Goal: Information Seeking & Learning: Find specific fact

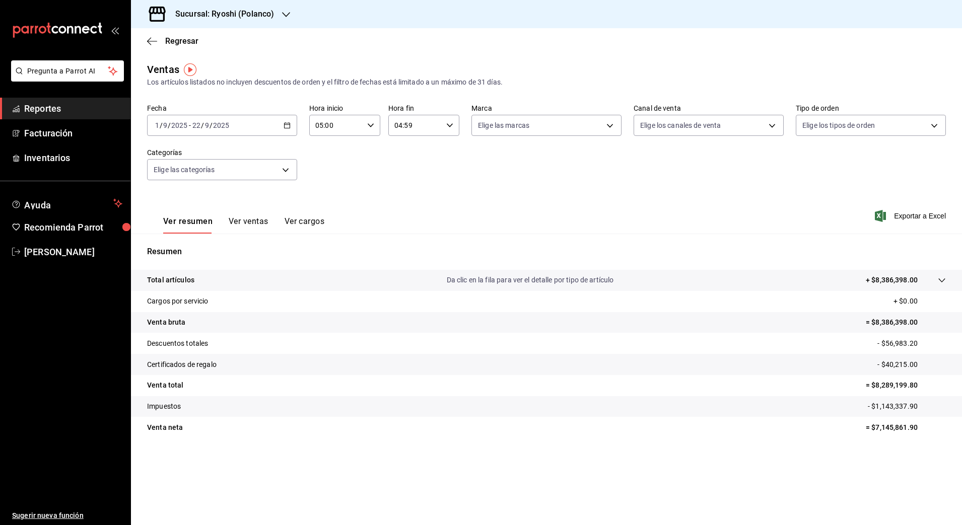
click at [253, 14] on h3 "Sucursal: Ryoshi (Polanco)" at bounding box center [220, 14] width 107 height 12
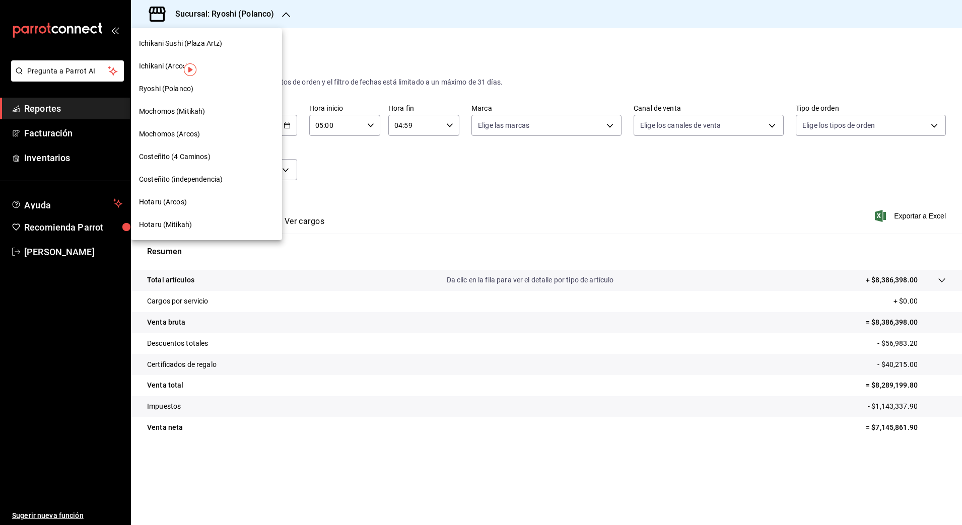
click at [205, 111] on span "Mochomos (Mitikah)" at bounding box center [172, 111] width 66 height 11
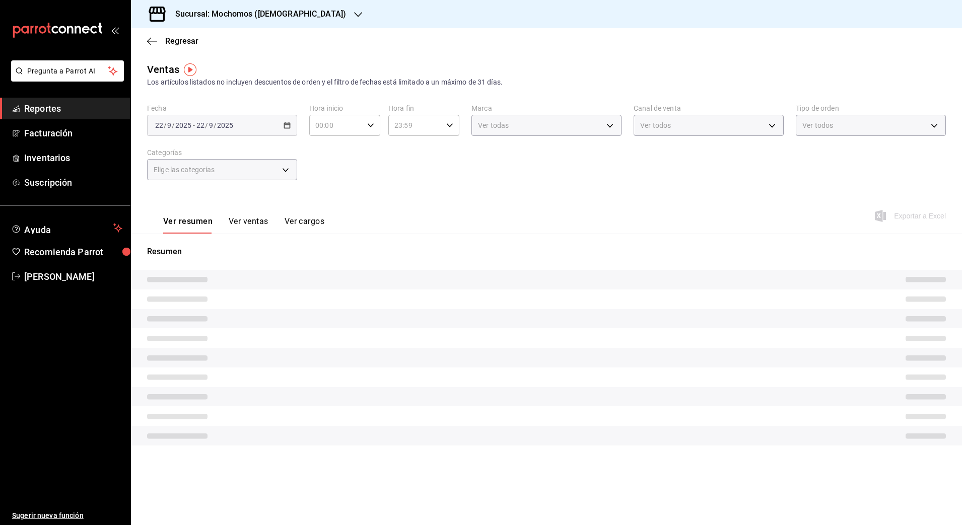
type input "05:00"
type input "04:59"
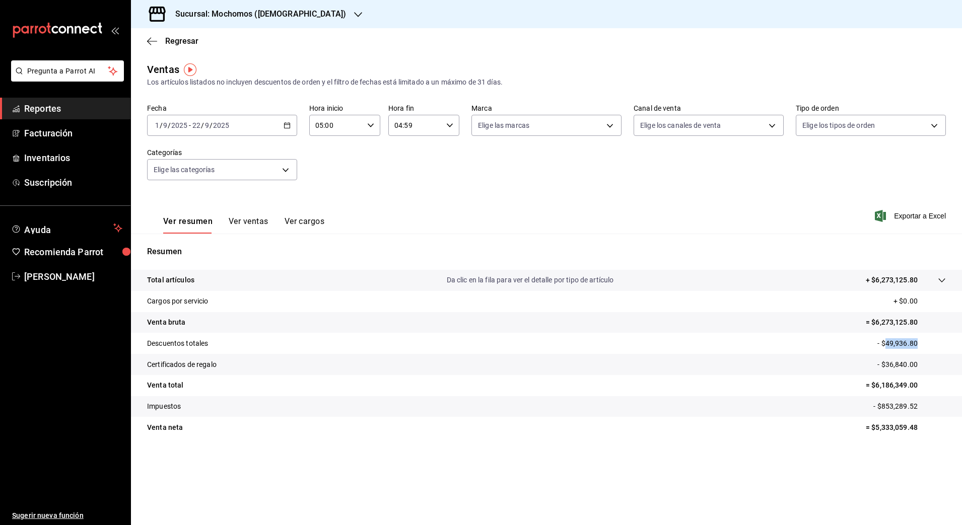
drag, startPoint x: 887, startPoint y: 342, endPoint x: 921, endPoint y: 351, distance: 35.4
click at [921, 351] on tr "Descuentos totales - $49,936.80" at bounding box center [546, 343] width 831 height 21
copy p "49,936.80"
drag, startPoint x: 886, startPoint y: 365, endPoint x: 880, endPoint y: 357, distance: 9.3
click at [926, 368] on p "- $36,840.00" at bounding box center [911, 364] width 68 height 11
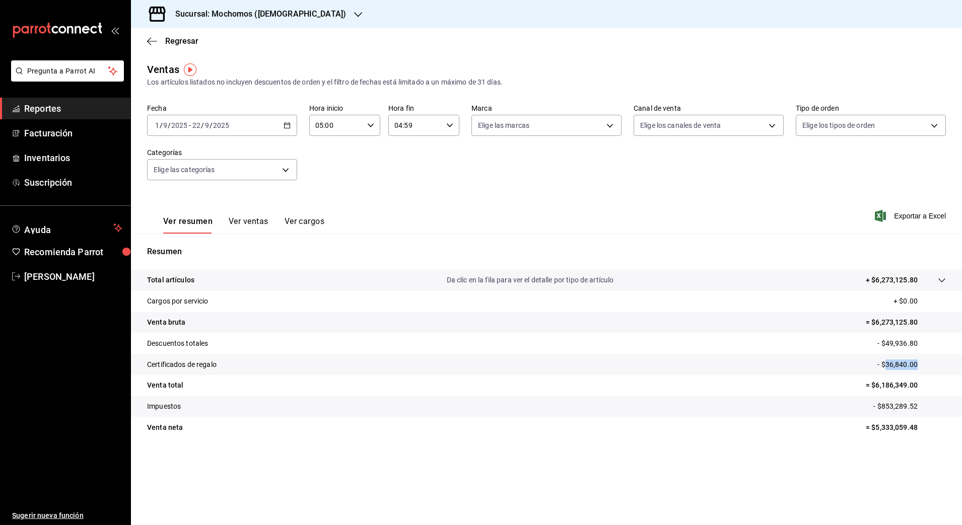
copy p "36,840.00"
drag, startPoint x: 876, startPoint y: 427, endPoint x: 918, endPoint y: 427, distance: 42.3
click at [918, 428] on p "= $5,333,059.48" at bounding box center [905, 427] width 80 height 11
copy p "5,333,059.48"
drag, startPoint x: 874, startPoint y: 383, endPoint x: 929, endPoint y: 392, distance: 55.5
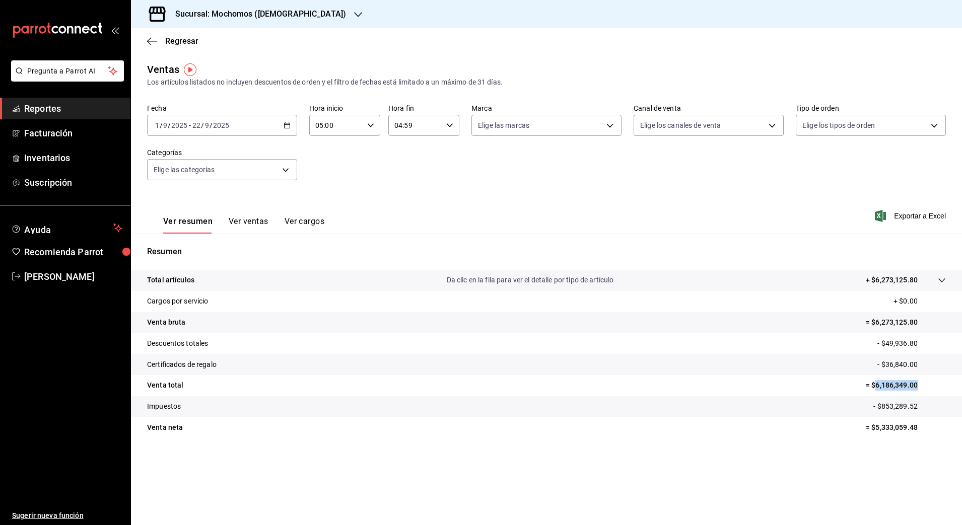
click at [929, 392] on tr "Venta total = $6,186,349.00" at bounding box center [546, 385] width 831 height 21
copy p "6,186,349.00"
drag, startPoint x: 883, startPoint y: 406, endPoint x: 943, endPoint y: 406, distance: 59.9
click at [943, 406] on p "- $853,289.52" at bounding box center [909, 406] width 73 height 11
copy p "853,289.52"
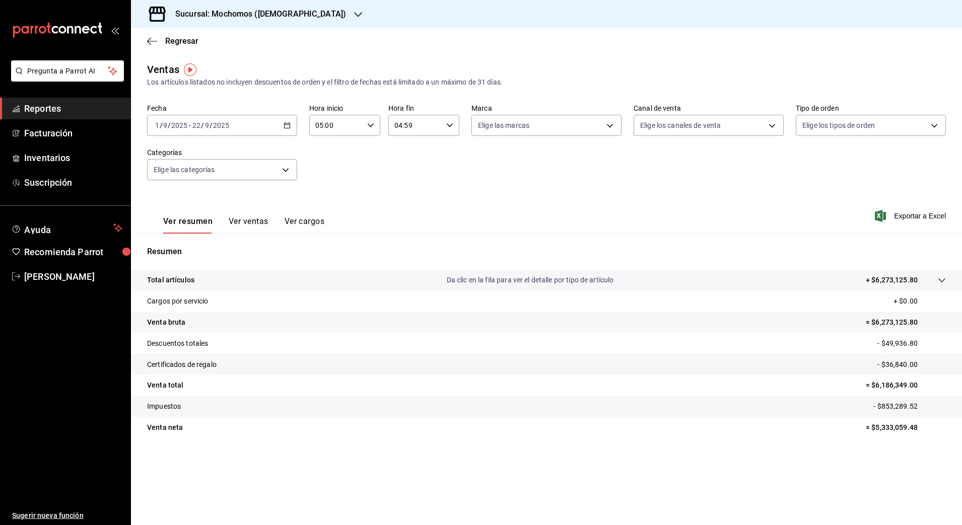
click at [871, 405] on tr "Impuestos - $853,289.52" at bounding box center [546, 406] width 831 height 21
drag, startPoint x: 882, startPoint y: 406, endPoint x: 913, endPoint y: 406, distance: 31.2
click at [913, 406] on p "- $853,289.52" at bounding box center [909, 406] width 73 height 11
copy p "853,289.5"
